Goal: Navigation & Orientation: Go to known website

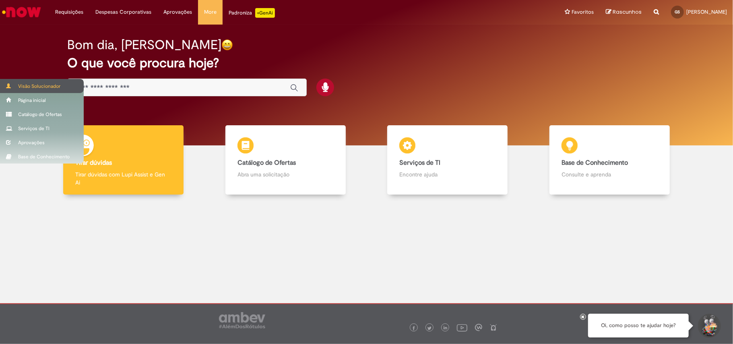
click at [9, 84] on span at bounding box center [9, 85] width 6 height 5
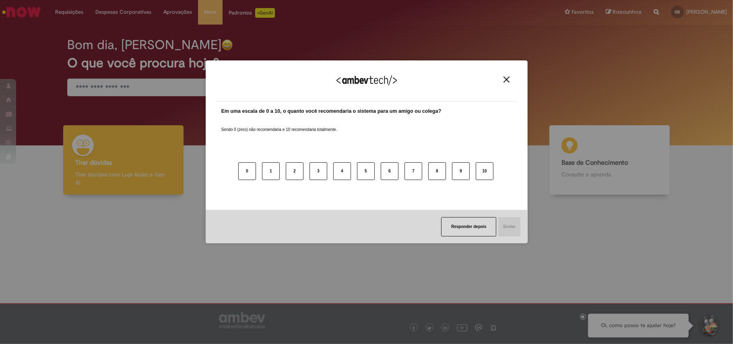
click at [509, 76] on img "Close" at bounding box center [507, 79] width 6 height 6
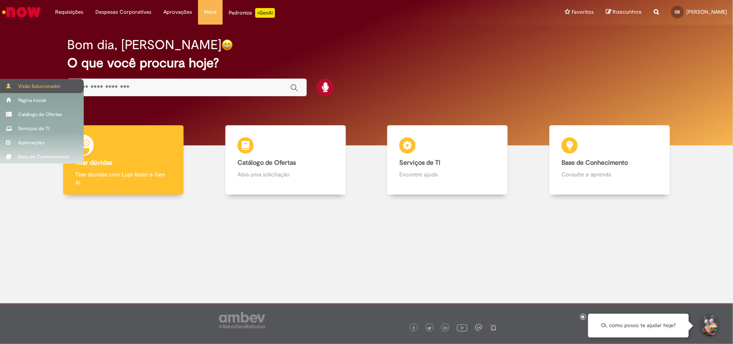
click at [16, 84] on div "Visão Solucionador" at bounding box center [42, 86] width 84 height 14
